Goal: Obtain resource: Download file/media

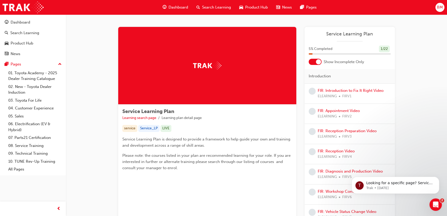
click at [169, 5] on span "Dashboard" at bounding box center [179, 7] width 20 height 6
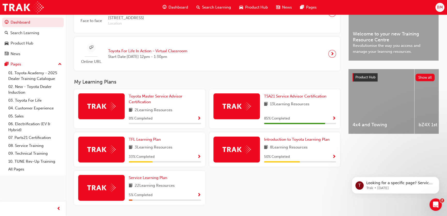
scroll to position [140, 0]
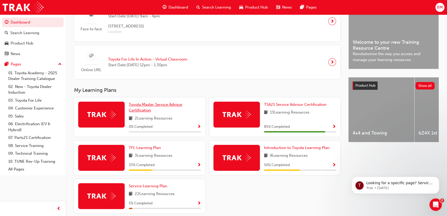
click at [158, 107] on span "Toyota Master Service Advisor Certification" at bounding box center [156, 107] width 54 height 11
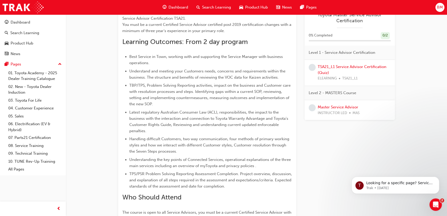
scroll to position [164, 0]
click at [175, 10] on span "Dashboard" at bounding box center [179, 7] width 20 height 6
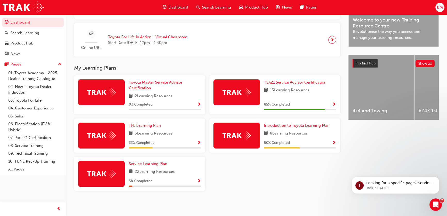
scroll to position [164, 0]
click at [288, 80] on span "TSA21 Service Advisor Certification" at bounding box center [295, 82] width 62 height 5
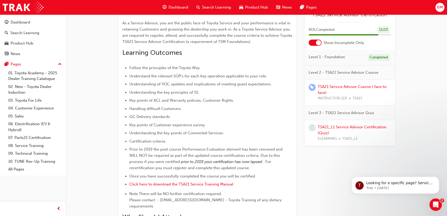
scroll to position [121, 0]
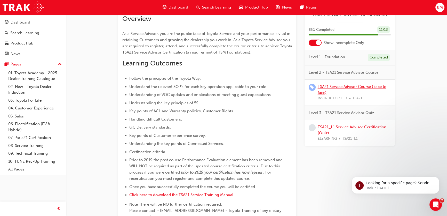
click at [338, 88] on link "TSA21 Service Advisor Course ( face to face)" at bounding box center [352, 89] width 69 height 11
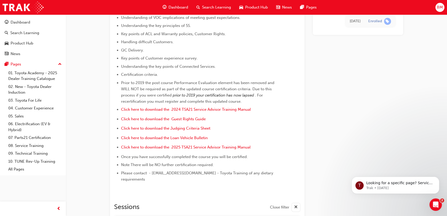
scroll to position [94, 0]
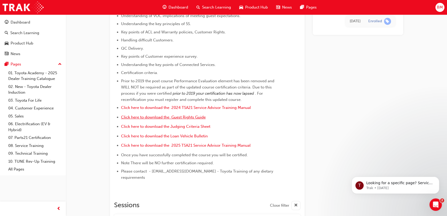
click at [181, 116] on span "Click here to download the Guest Rights Guide" at bounding box center [163, 117] width 85 height 5
